Goal: Information Seeking & Learning: Learn about a topic

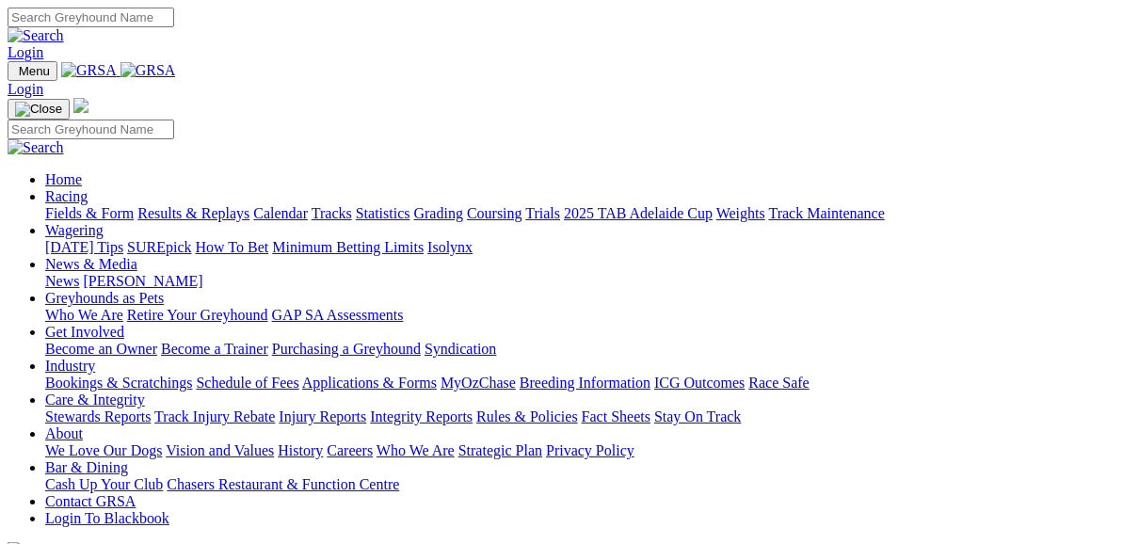
click at [94, 205] on link "Fields & Form" at bounding box center [89, 213] width 89 height 16
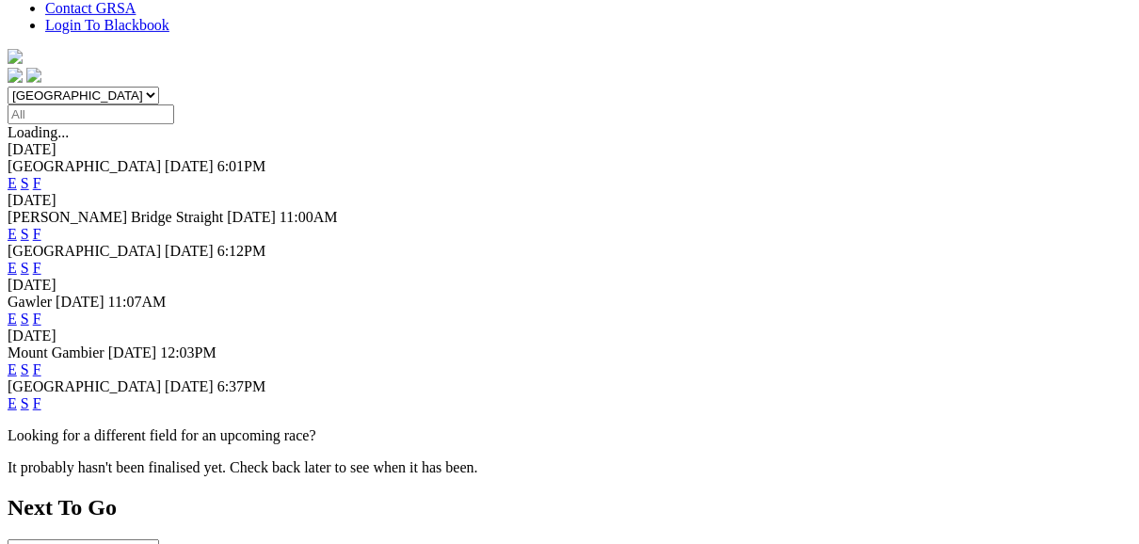
scroll to position [603, 0]
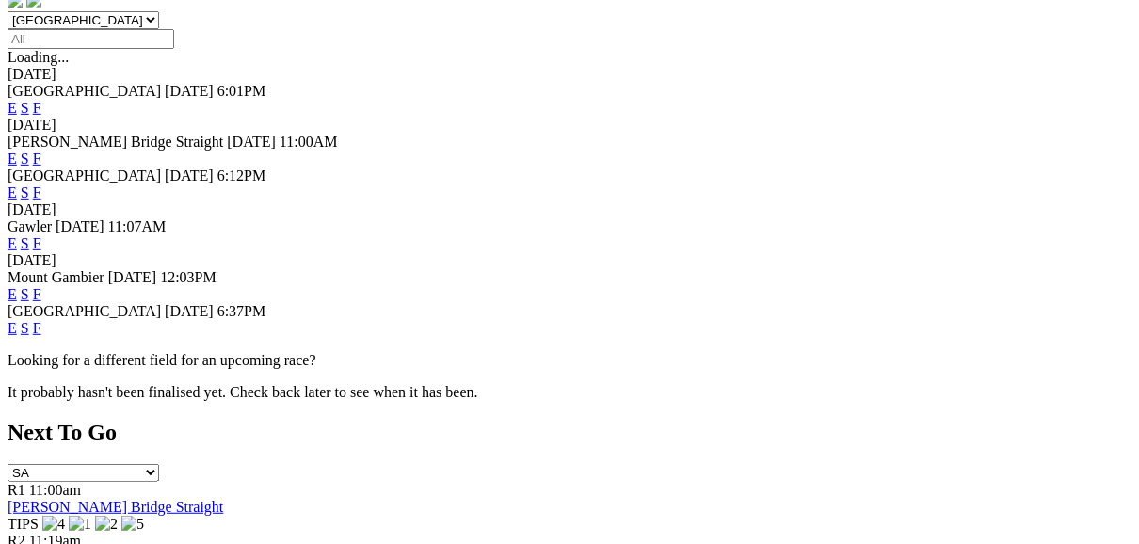
click at [17, 320] on link "E" at bounding box center [12, 328] width 9 height 16
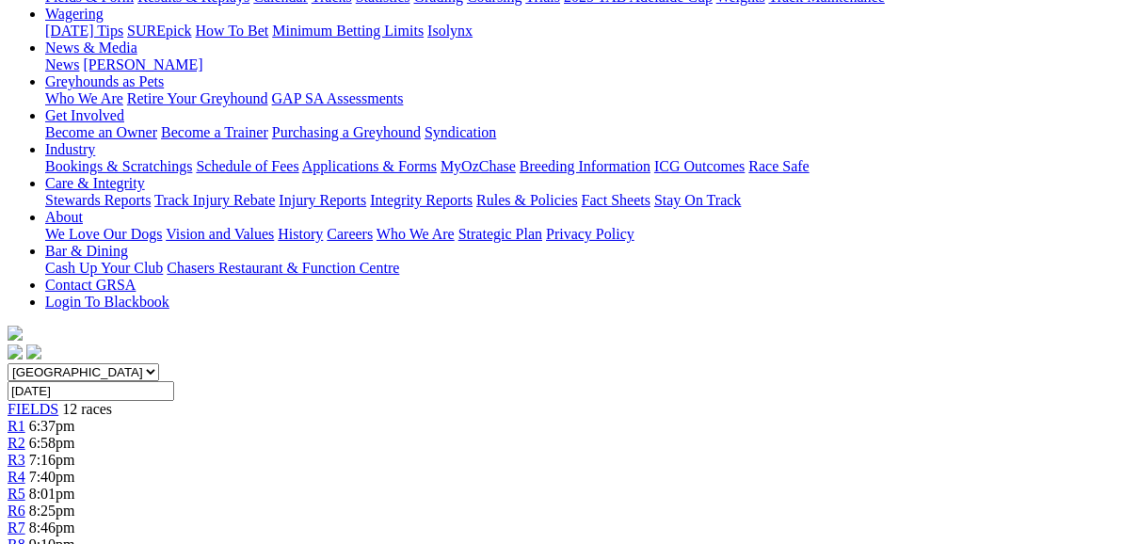
scroll to position [226, 0]
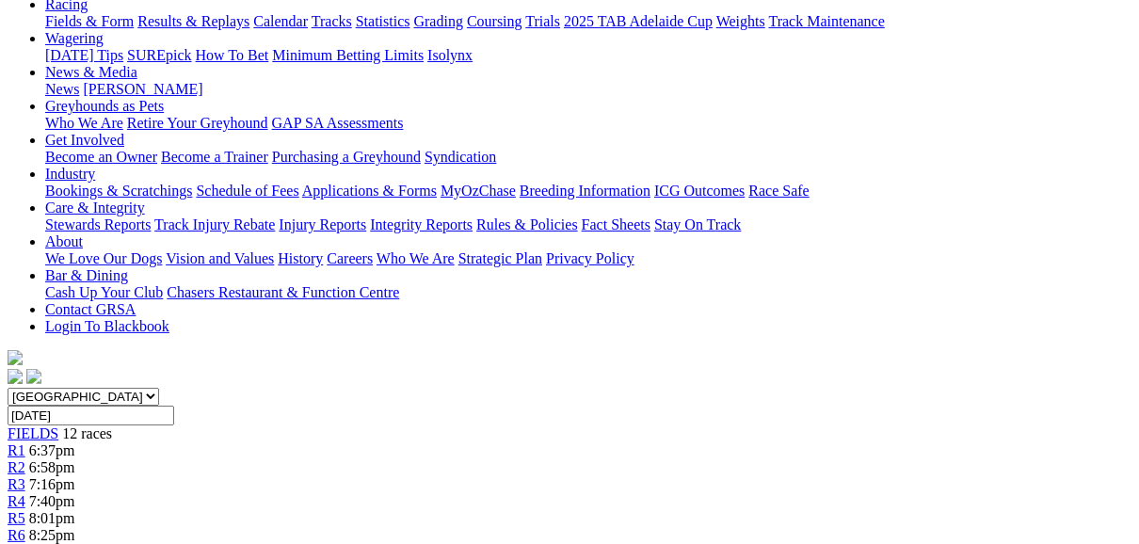
click at [25, 460] on span "R2" at bounding box center [17, 468] width 18 height 16
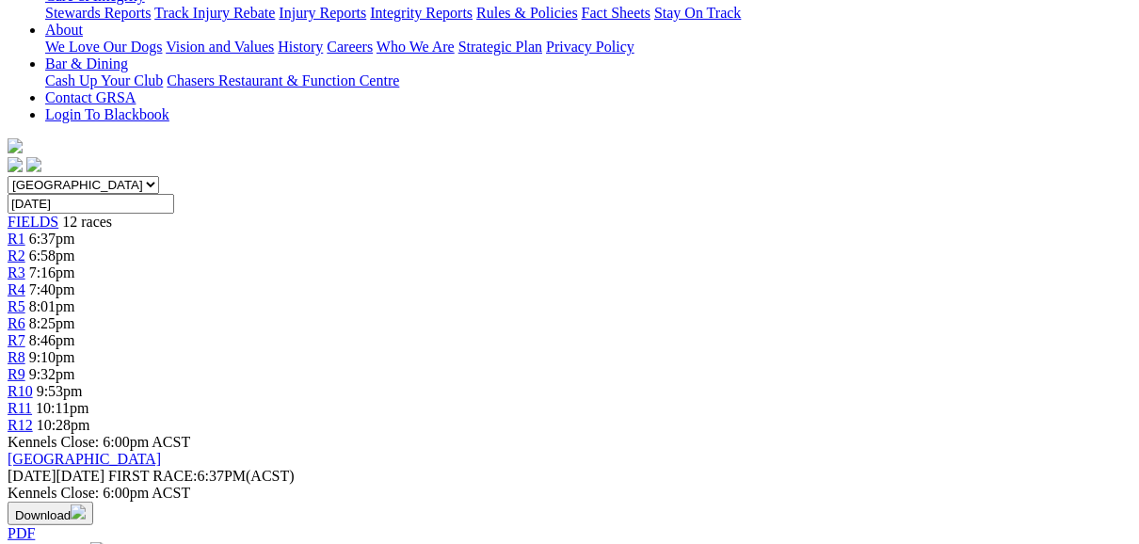
scroll to position [452, 0]
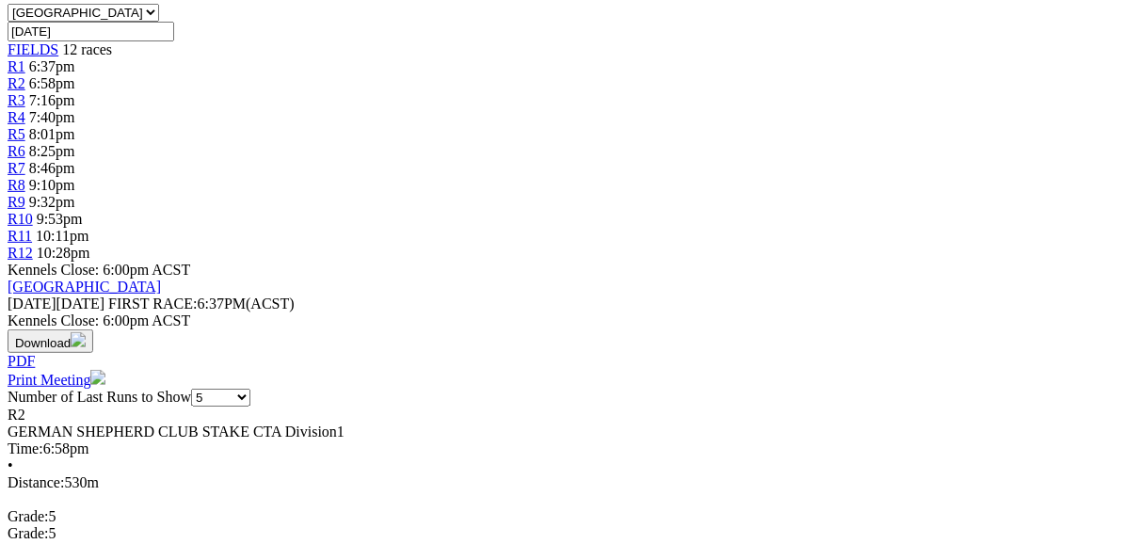
scroll to position [603, 0]
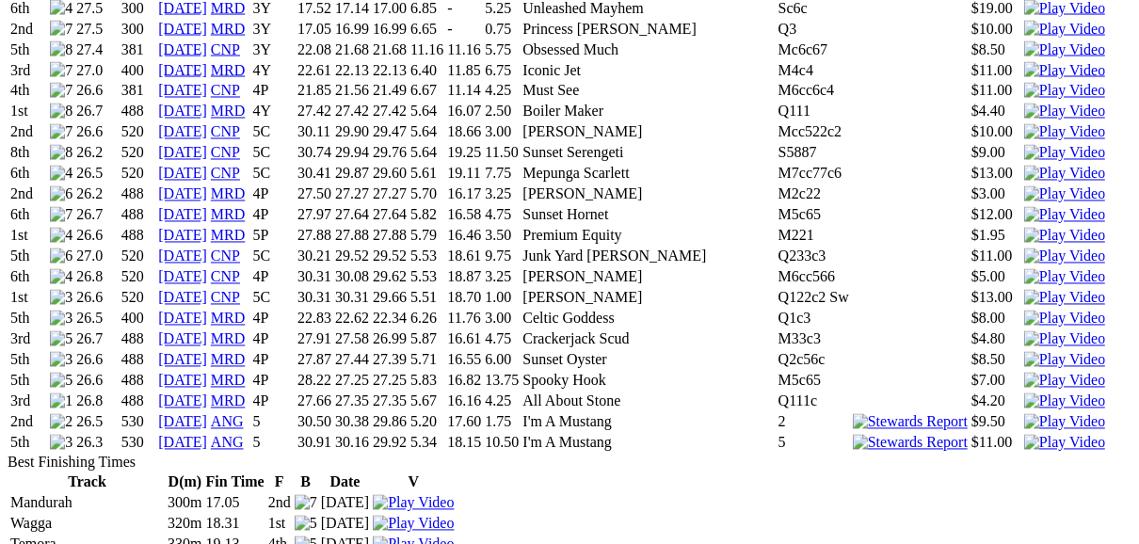
scroll to position [2335, 0]
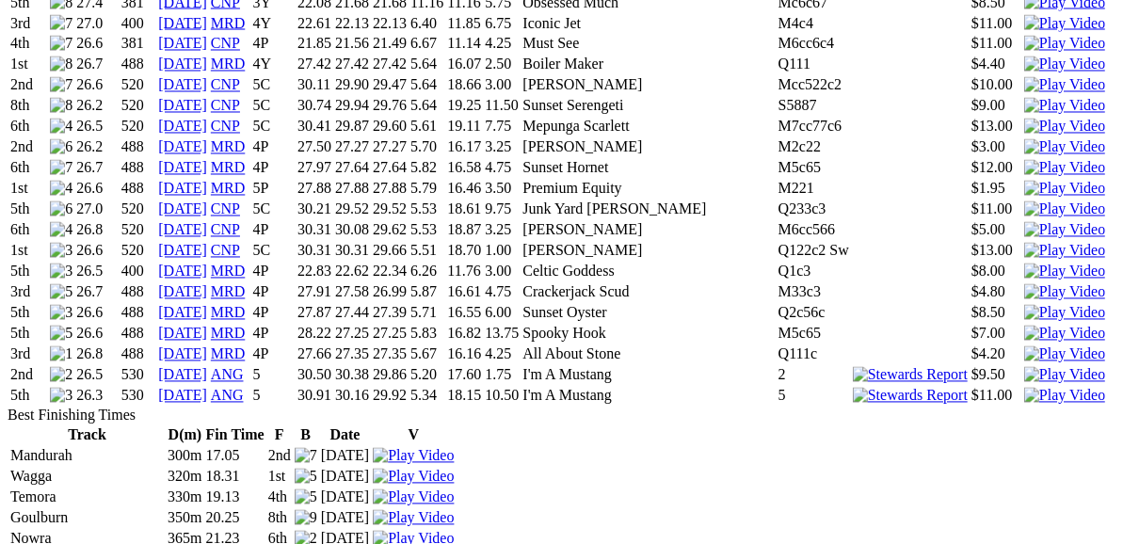
click at [853, 388] on img at bounding box center [910, 396] width 115 height 17
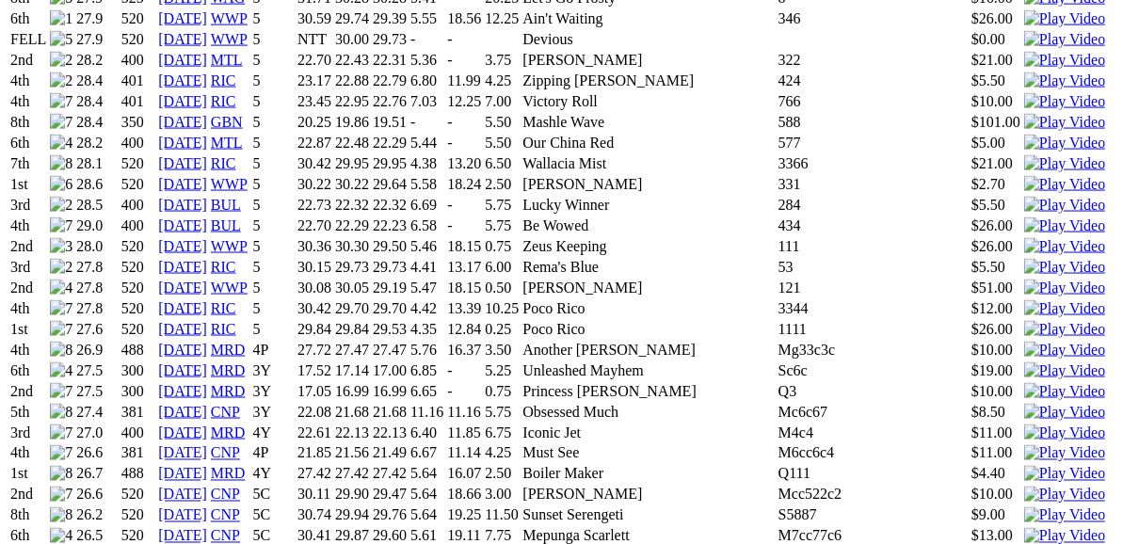
scroll to position [1808, 0]
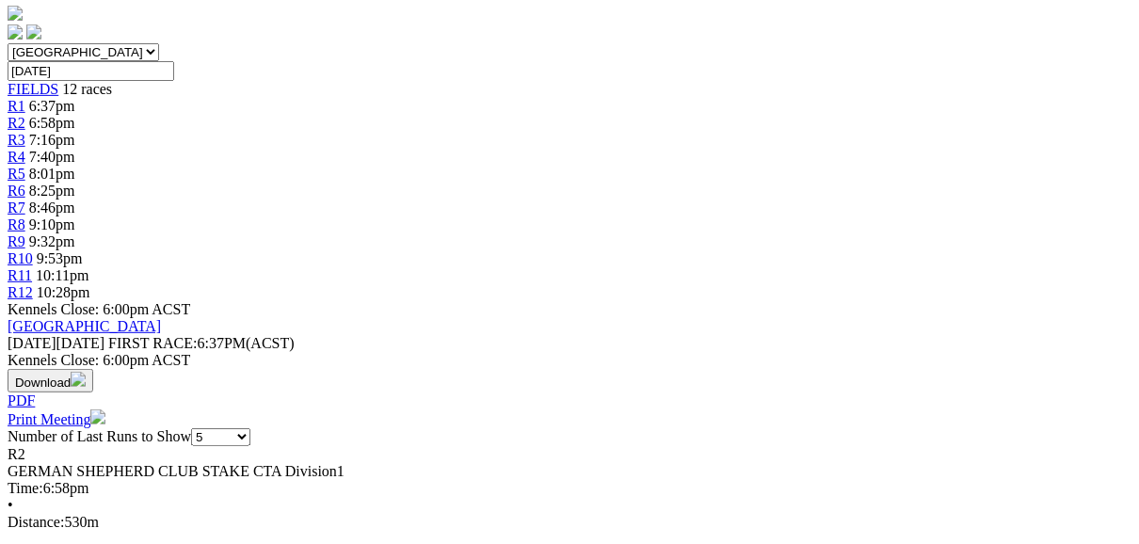
scroll to position [603, 0]
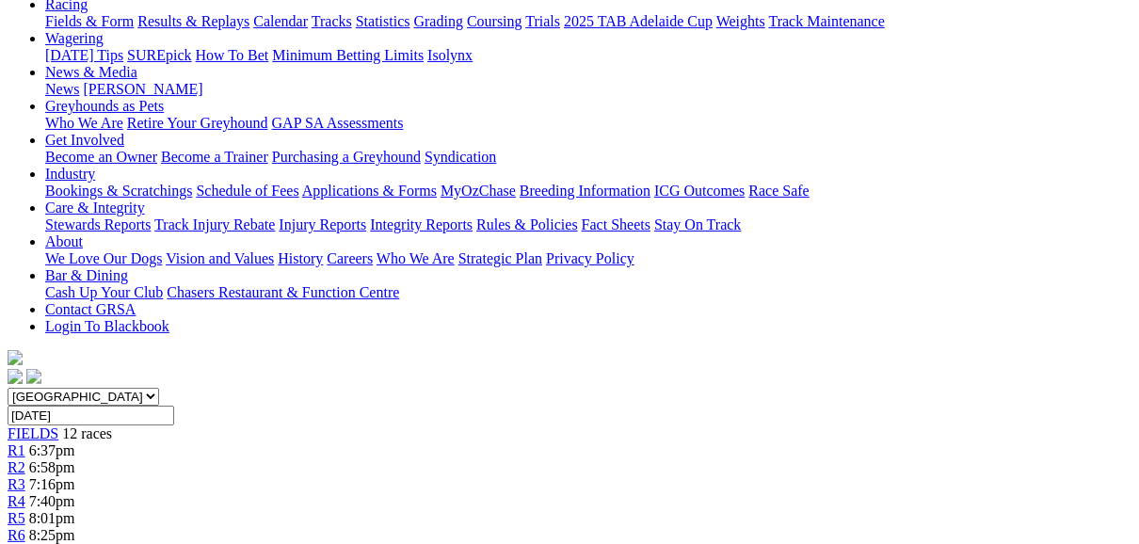
scroll to position [151, 0]
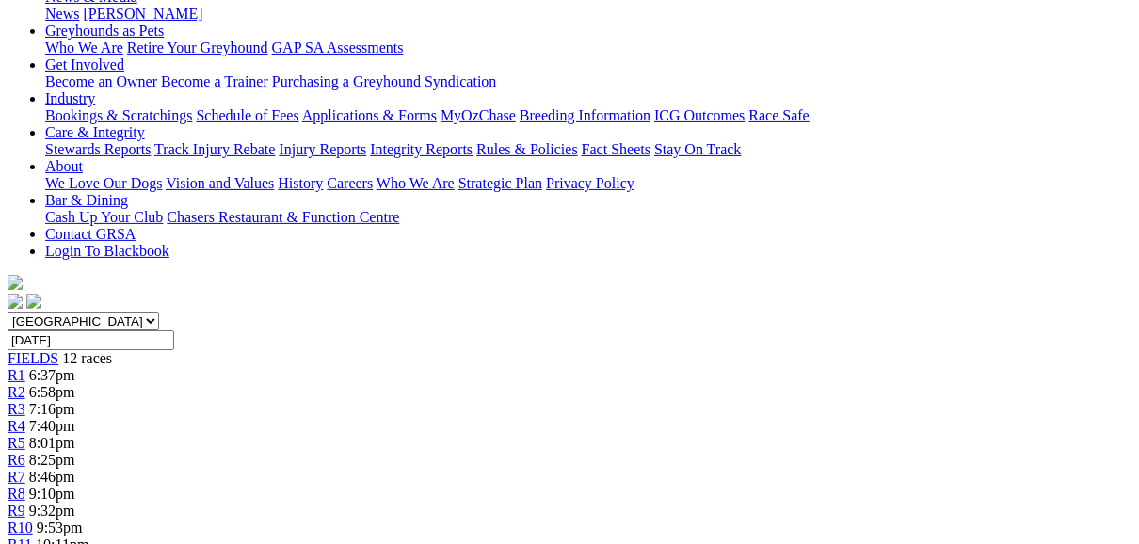
scroll to position [226, 0]
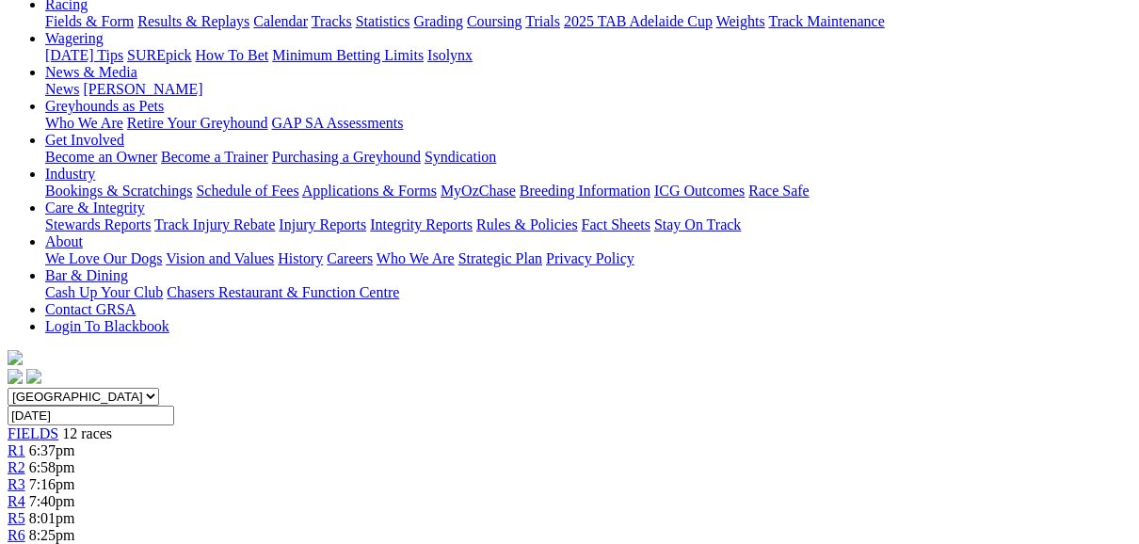
click at [25, 493] on span "R4" at bounding box center [17, 501] width 18 height 16
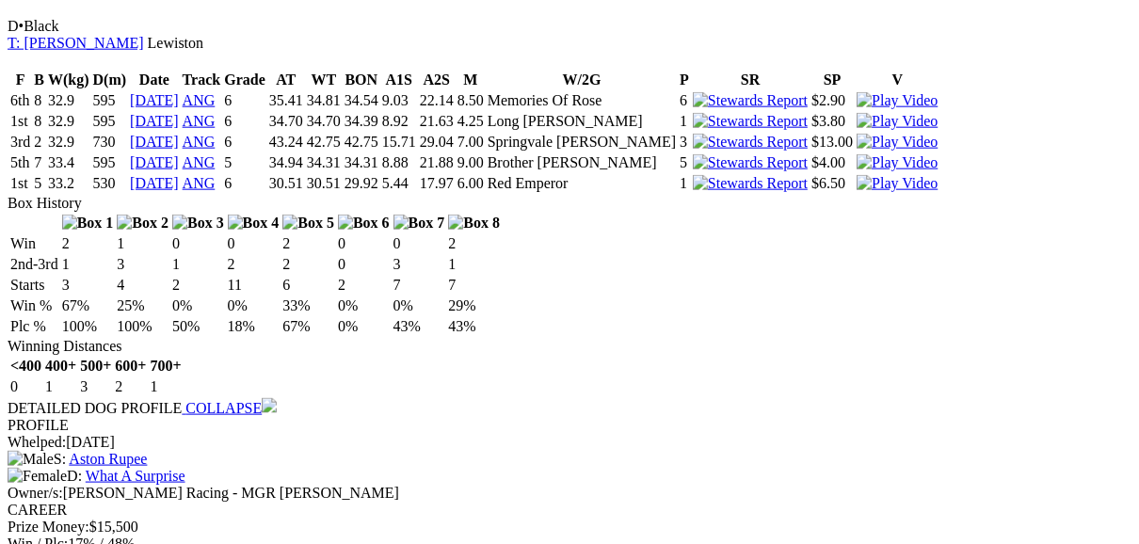
scroll to position [1431, 0]
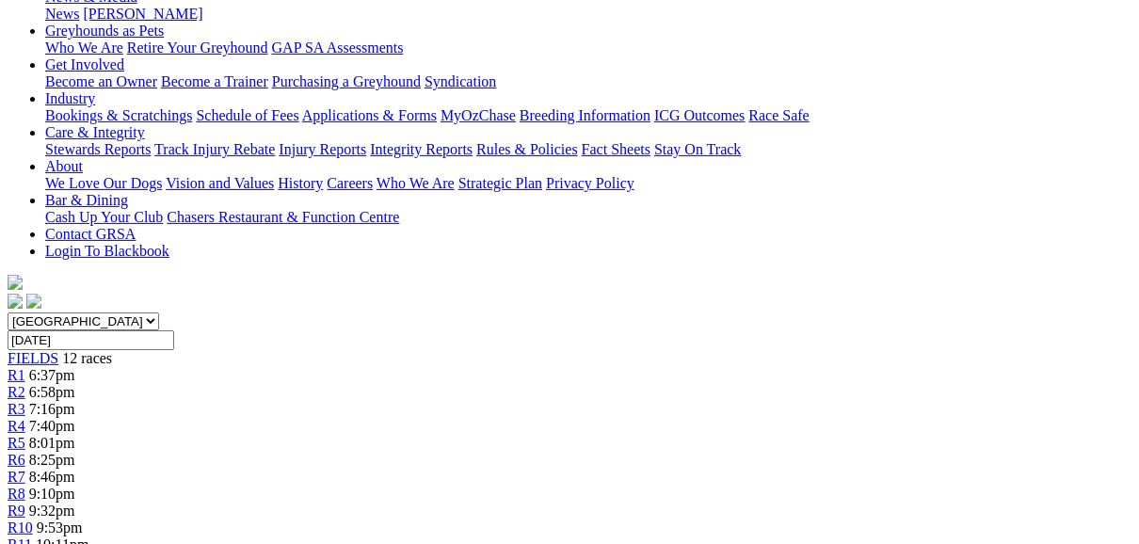
scroll to position [226, 0]
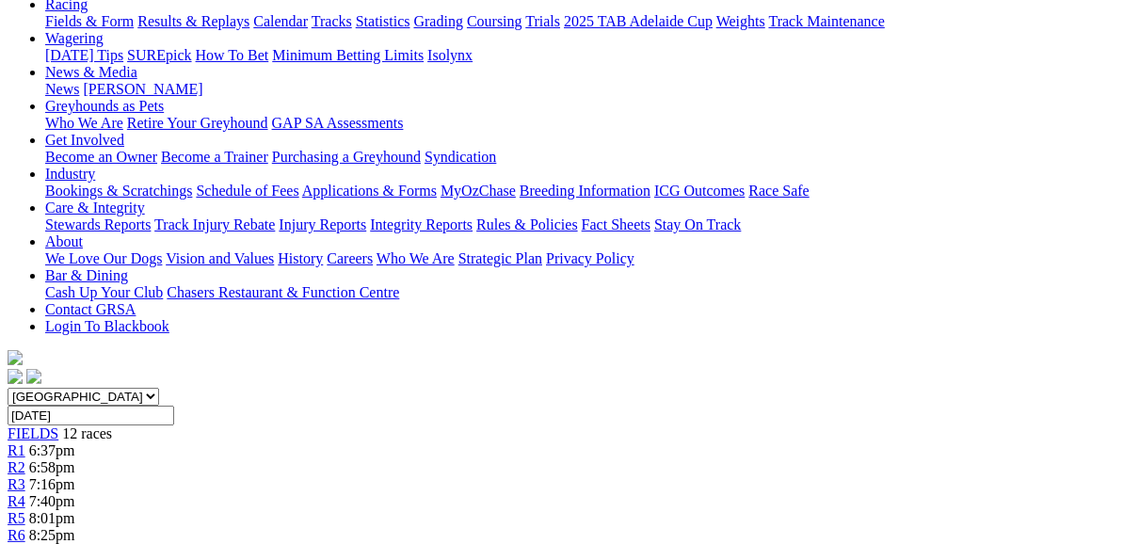
click at [25, 510] on span "R5" at bounding box center [17, 518] width 18 height 16
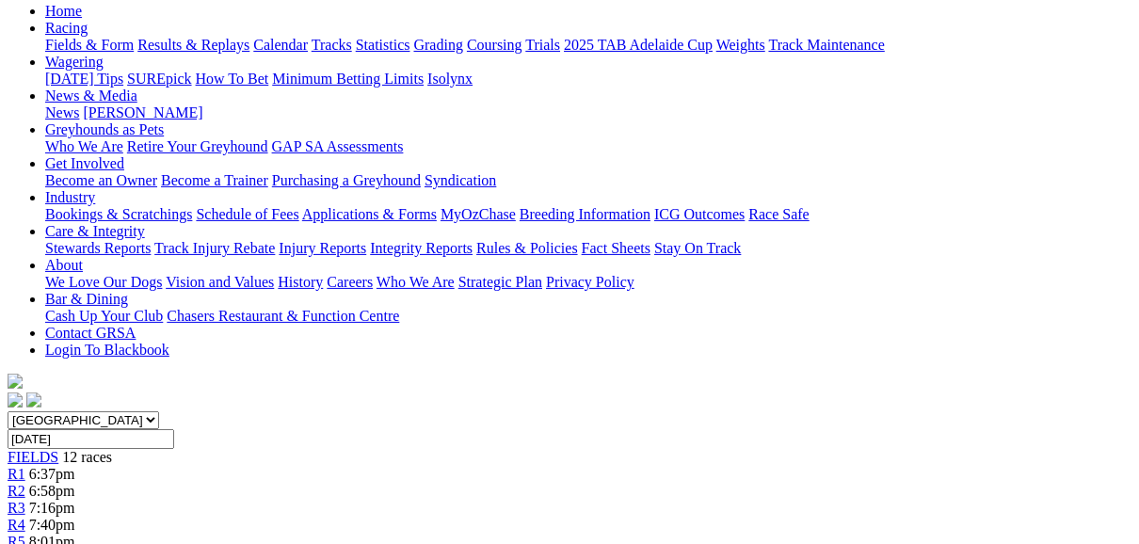
scroll to position [151, 0]
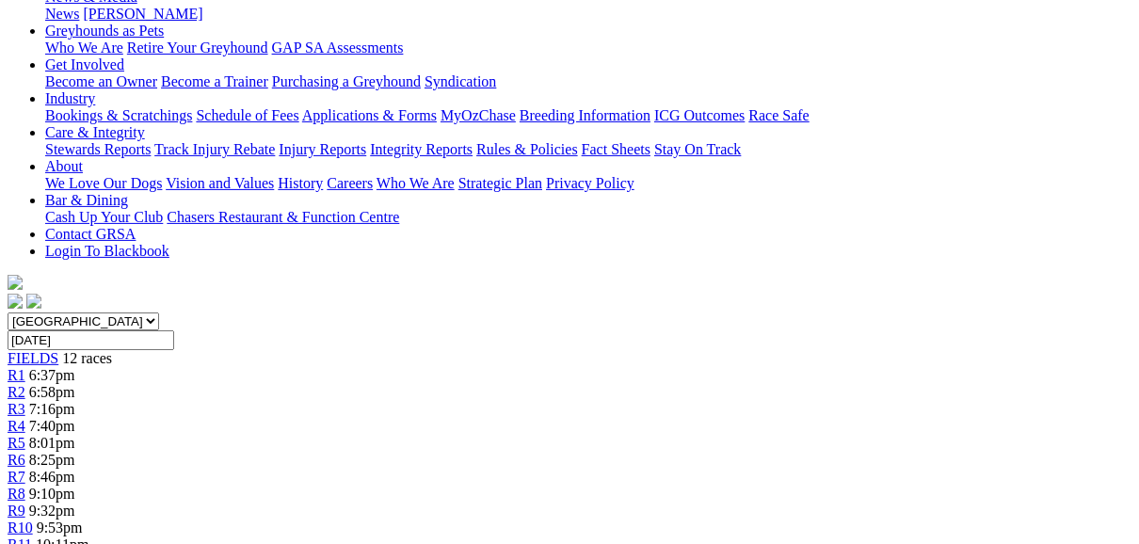
scroll to position [75, 0]
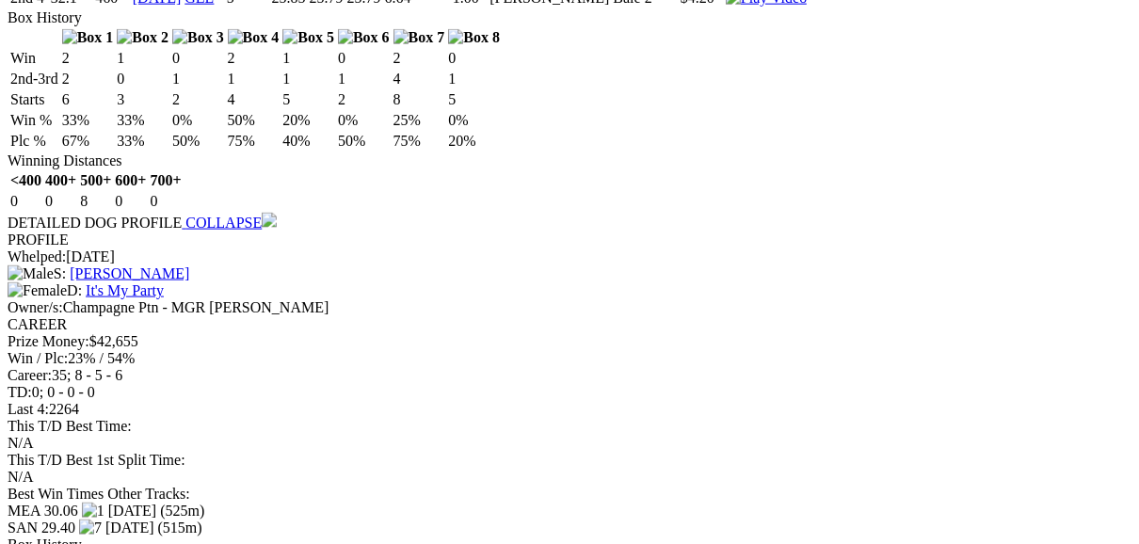
scroll to position [1657, 0]
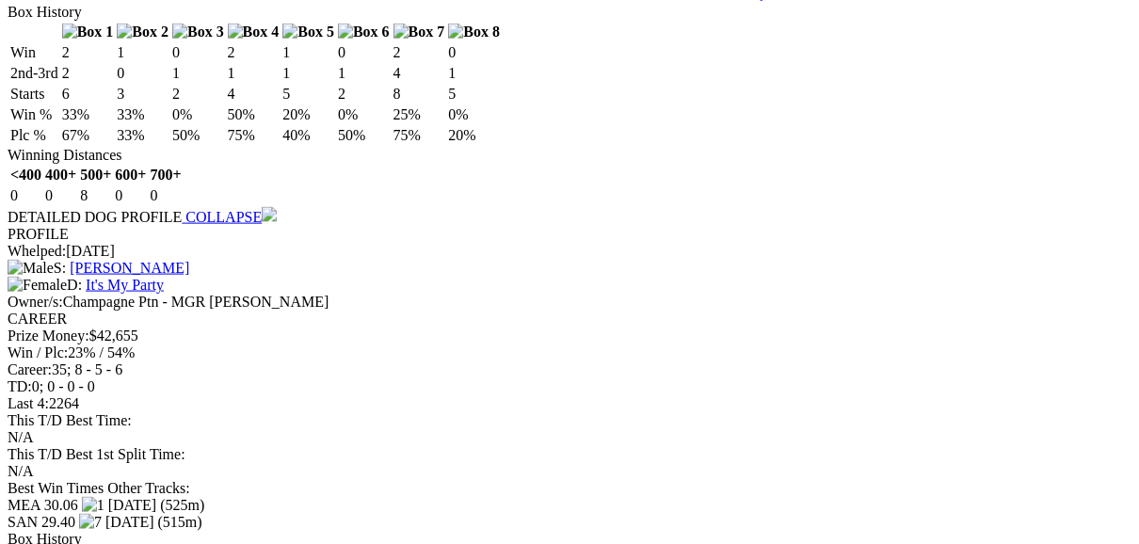
scroll to position [1733, 0]
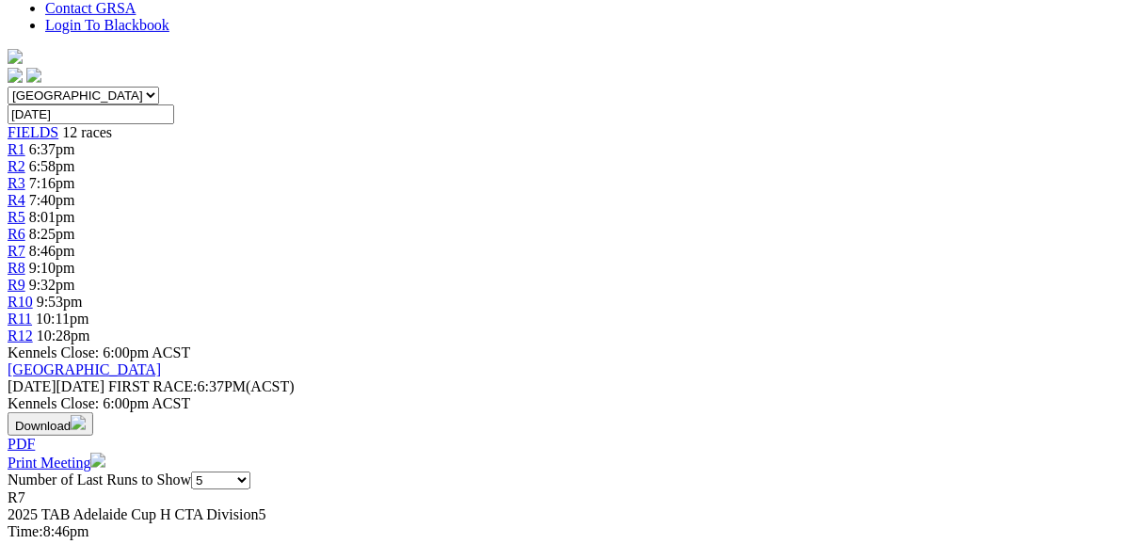
scroll to position [226, 0]
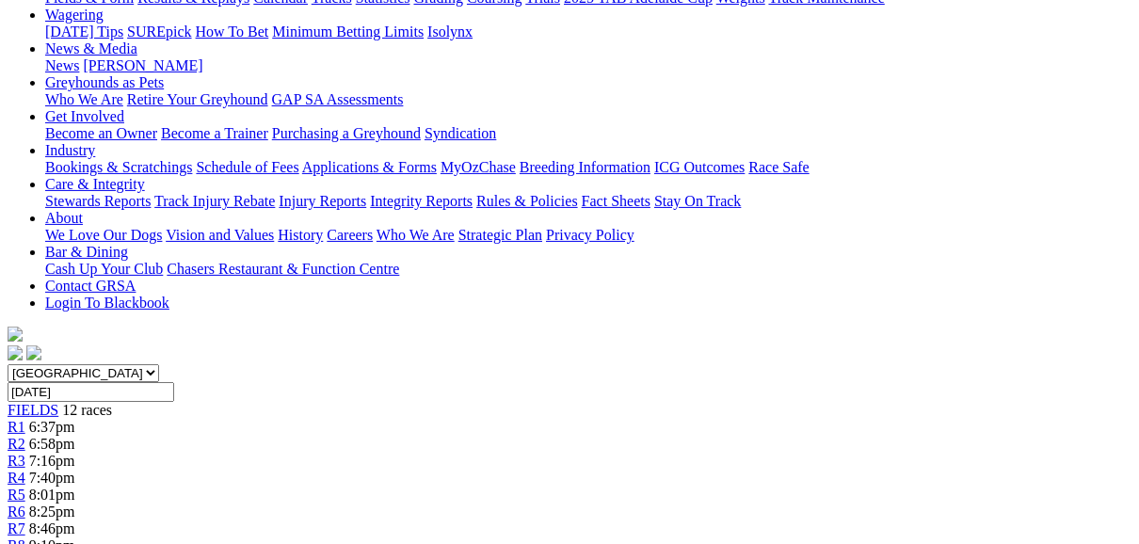
scroll to position [226, 0]
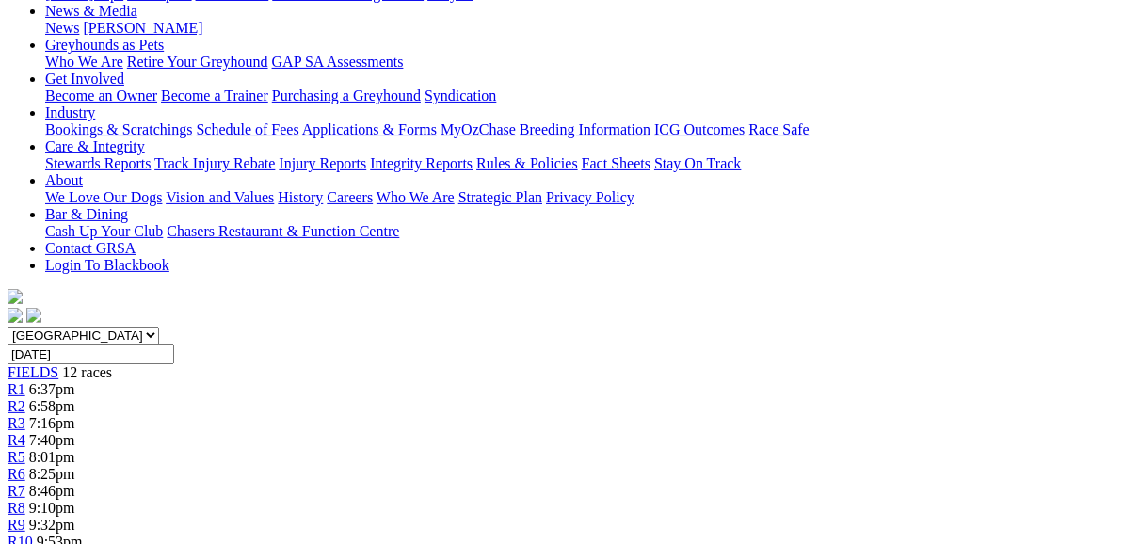
scroll to position [377, 0]
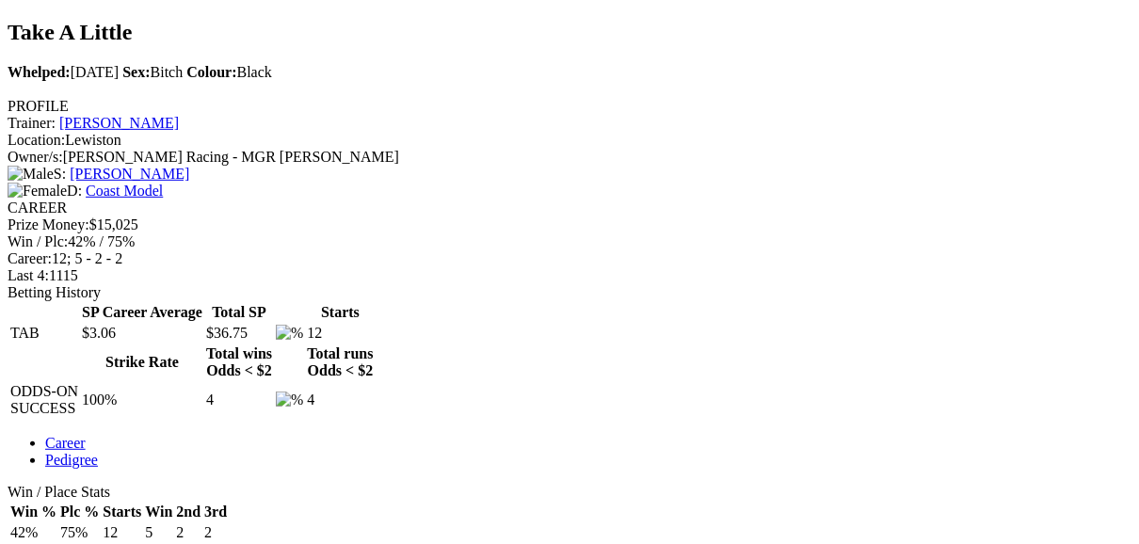
scroll to position [678, 0]
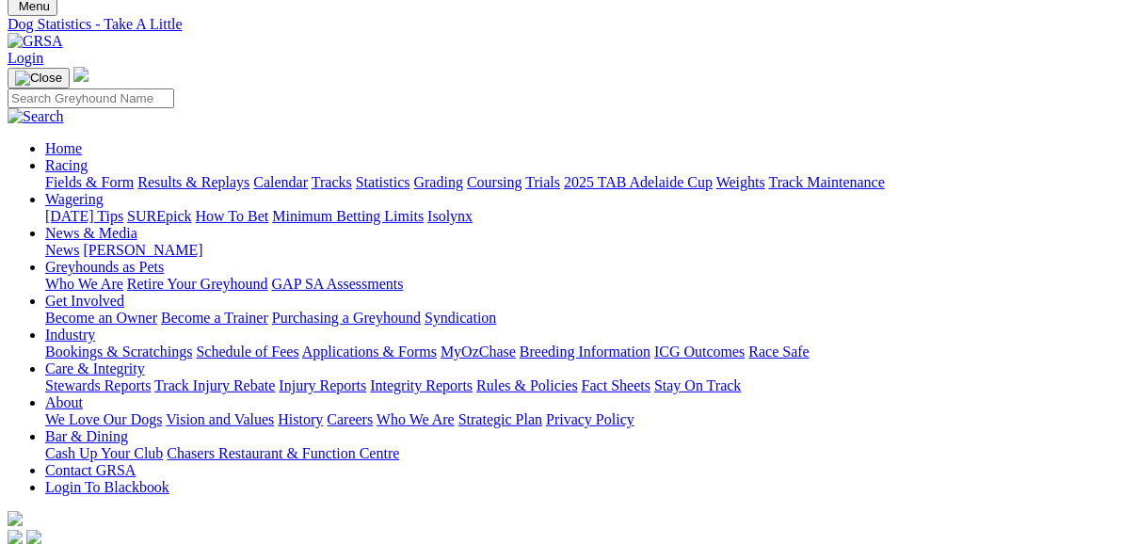
scroll to position [0, 0]
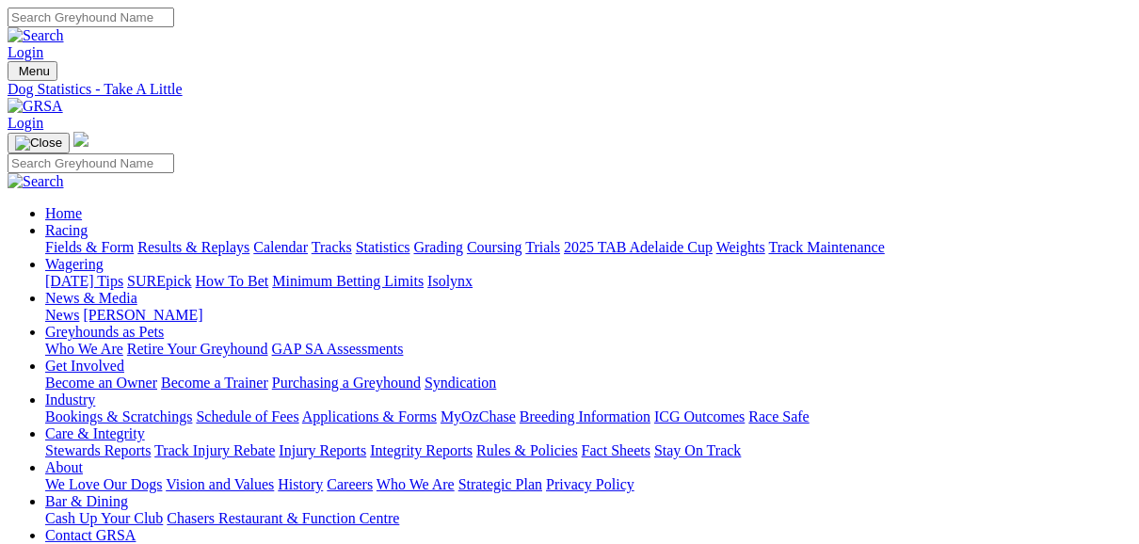
drag, startPoint x: 87, startPoint y: 0, endPoint x: 276, endPoint y: 117, distance: 222.4
click at [250, 239] on link "Results & Replays" at bounding box center [193, 247] width 112 height 16
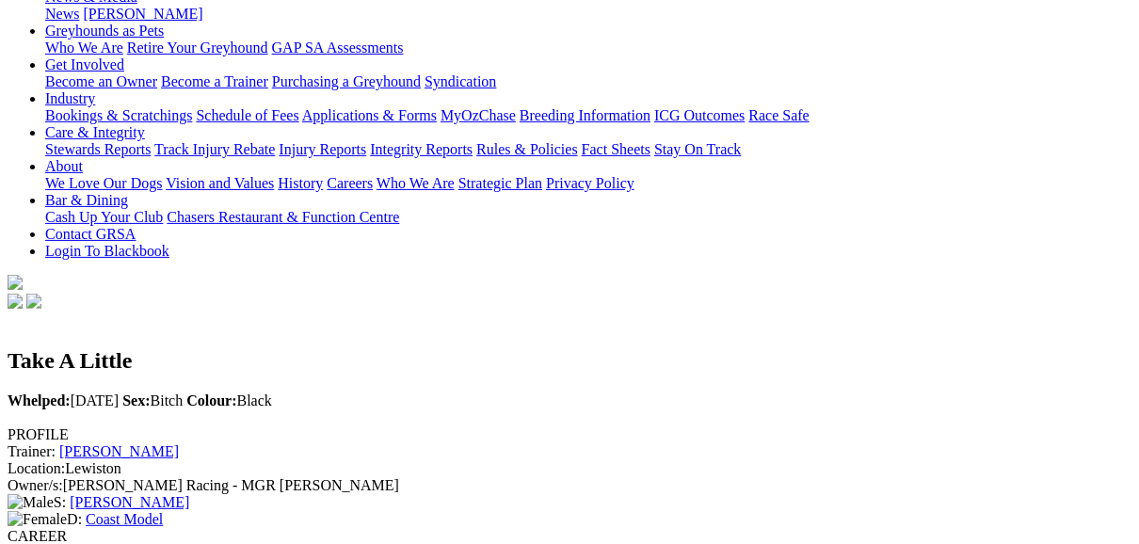
scroll to position [226, 0]
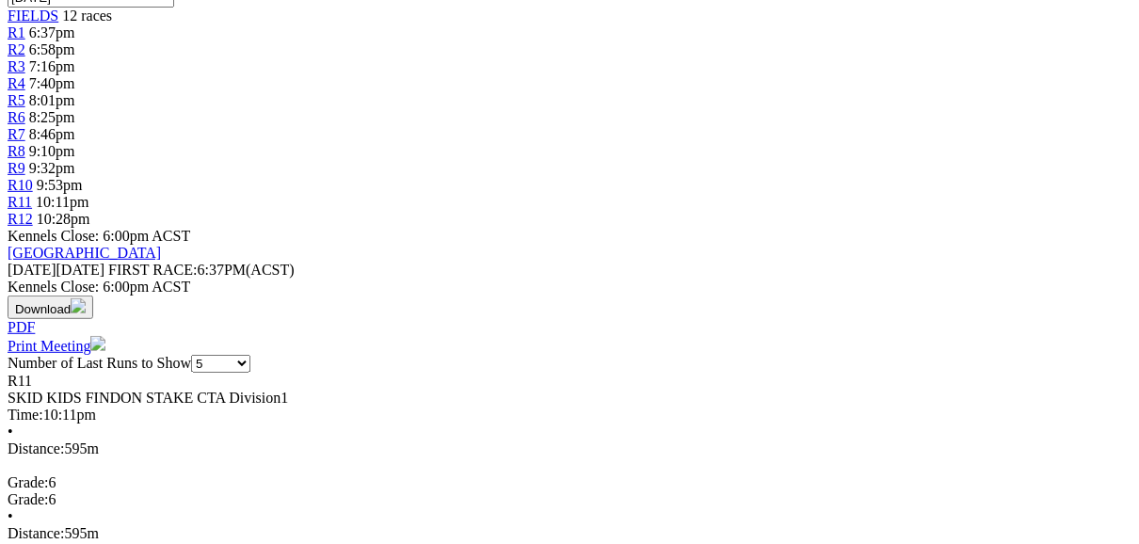
scroll to position [678, 0]
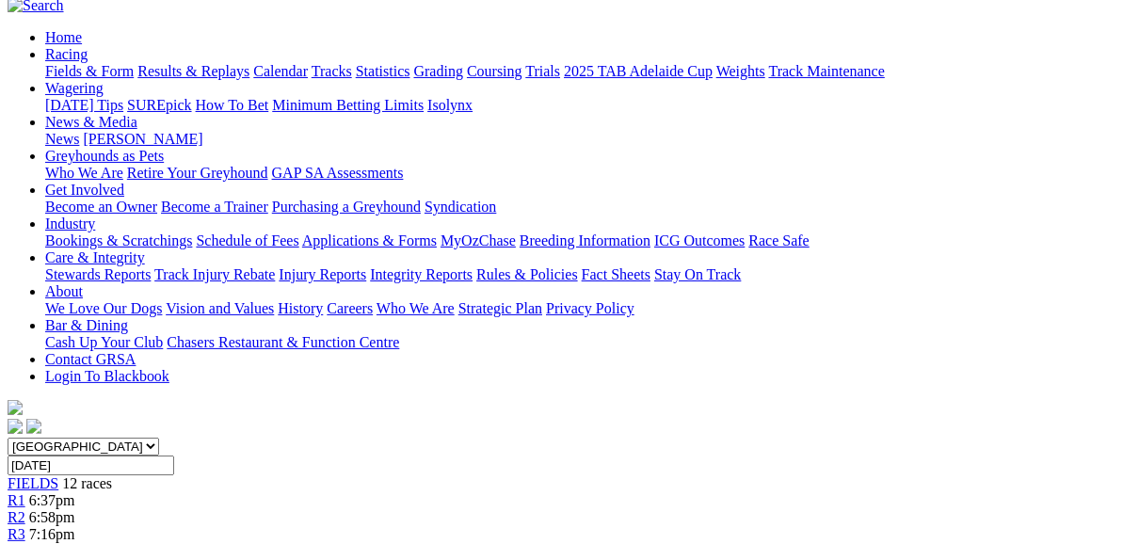
scroll to position [151, 0]
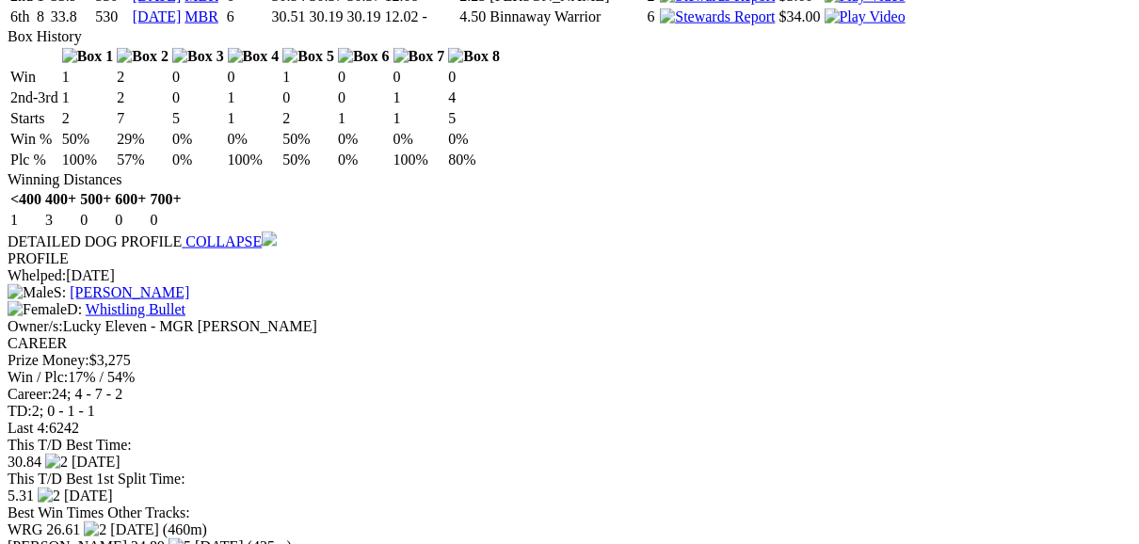
scroll to position [1657, 0]
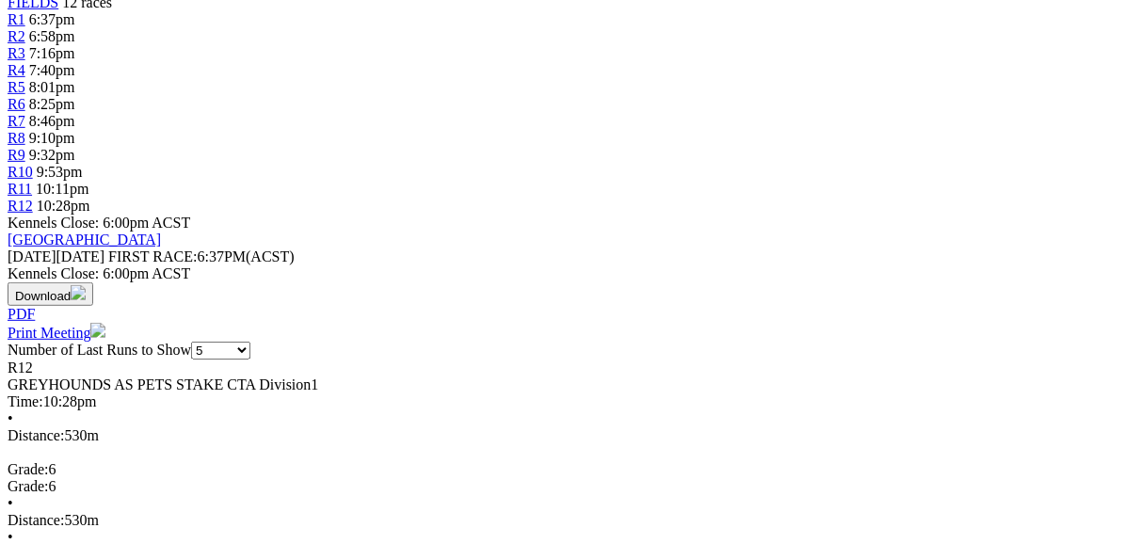
scroll to position [527, 0]
